Goal: Check status: Check status

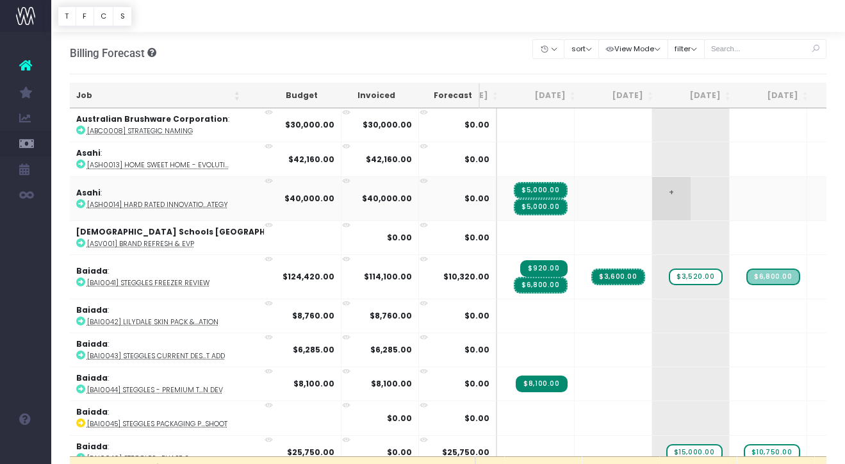
scroll to position [0, 58]
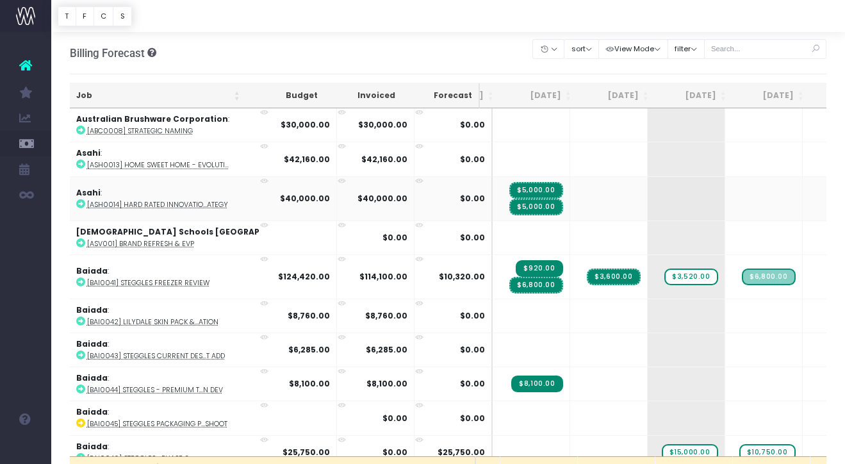
click at [162, 203] on abbr "[ASH0014] Hard Rated Innovatio...ategy" at bounding box center [157, 205] width 141 height 10
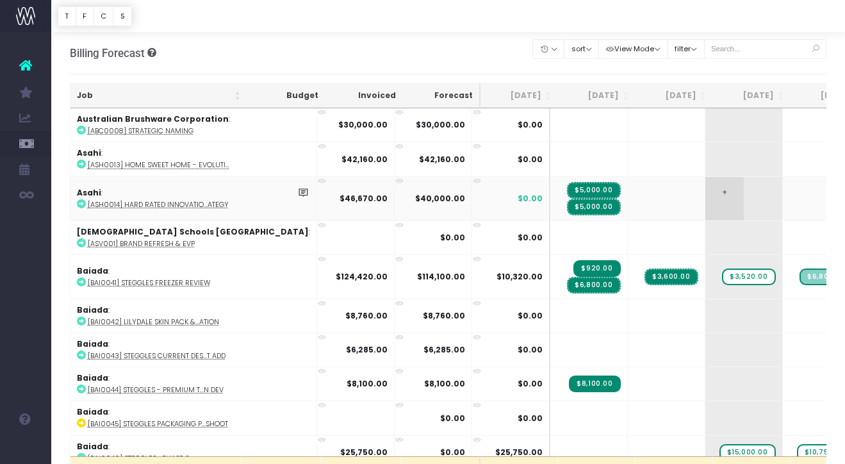
click at [706, 190] on span "+" at bounding box center [725, 199] width 38 height 44
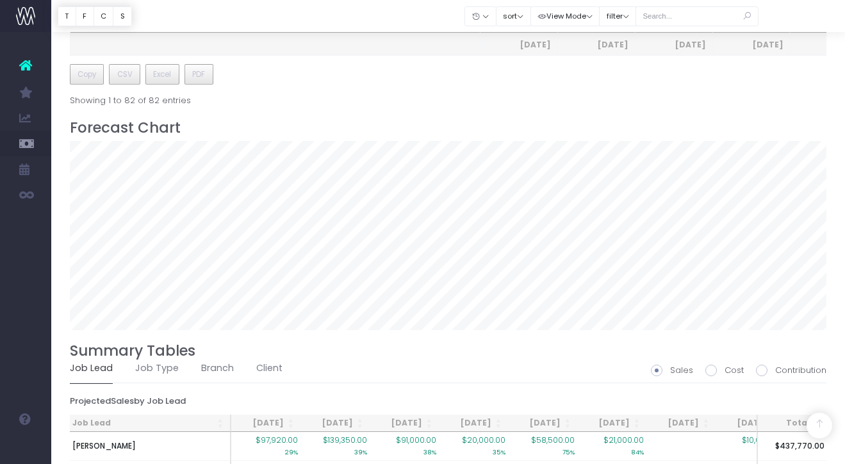
scroll to position [856, 0]
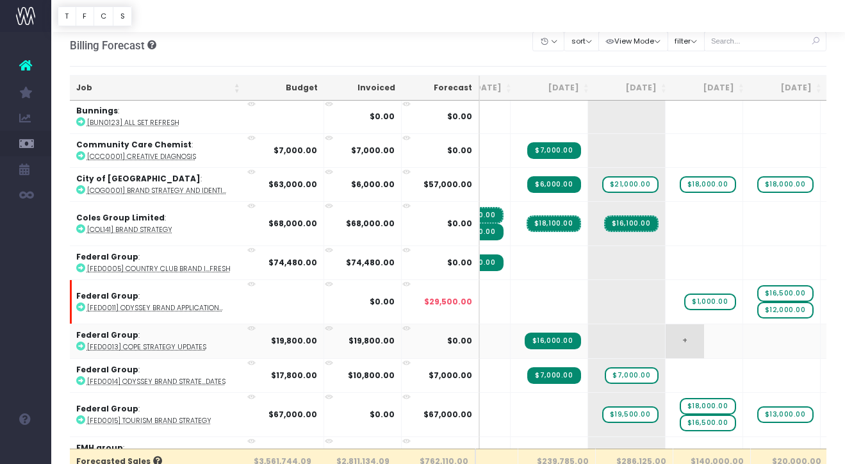
scroll to position [1040, 117]
